Goal: Information Seeking & Learning: Understand process/instructions

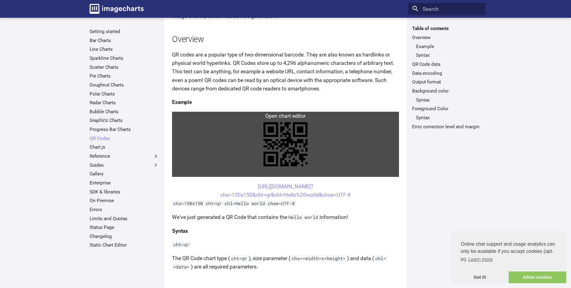
scroll to position [60, 0]
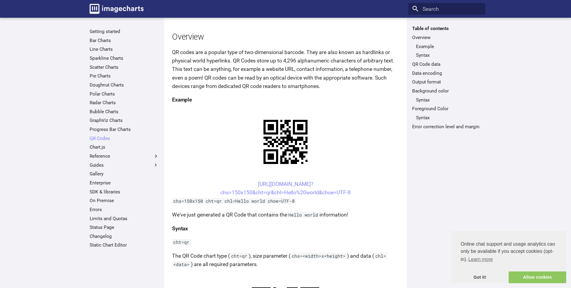
drag, startPoint x: 362, startPoint y: 191, endPoint x: 215, endPoint y: 181, distance: 147.3
click at [215, 181] on center "https://image-charts.com/chart? chs=150x150&cht=qr&chl=Hello%20world&choe=UTF-8" at bounding box center [285, 188] width 227 height 17
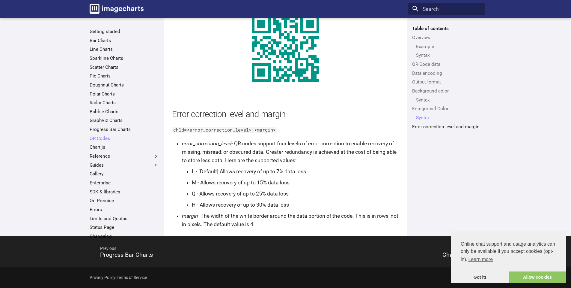
scroll to position [1083, 0]
click at [481, 275] on link "Got it!" at bounding box center [480, 277] width 58 height 12
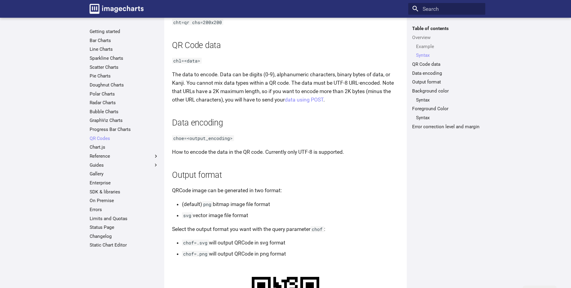
scroll to position [394, 0]
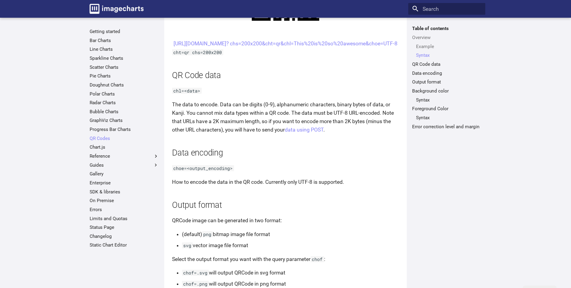
drag, startPoint x: 246, startPoint y: 42, endPoint x: 370, endPoint y: 52, distance: 125.1
click at [370, 48] on center "https://image-charts.com/chart? chs=200x200&cht=qr&chl=This%20is%20so%20awesome…" at bounding box center [285, 43] width 227 height 8
copy link "https://image-charts.com/chart? chs=200x200&cht=qr&chl=This%20is%20so%20awesome…"
click at [438, 64] on link "QR Code data" at bounding box center [446, 64] width 69 height 6
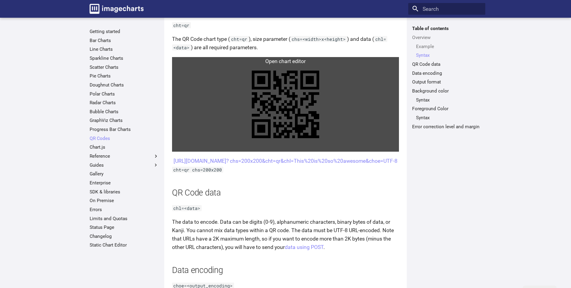
scroll to position [274, 0]
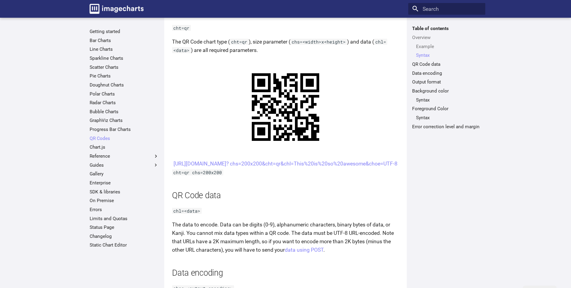
click at [374, 215] on p "chl=<data>" at bounding box center [285, 210] width 227 height 8
click at [438, 83] on link "Output format" at bounding box center [446, 82] width 69 height 6
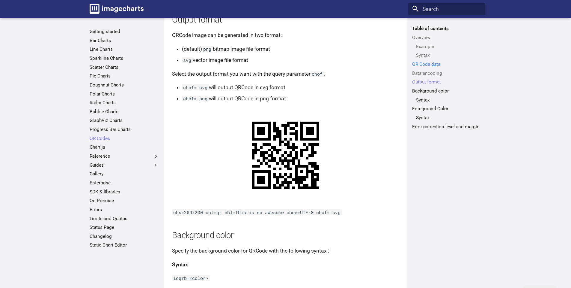
click at [431, 63] on link "QR Code data" at bounding box center [446, 64] width 69 height 6
